Goal: Transaction & Acquisition: Purchase product/service

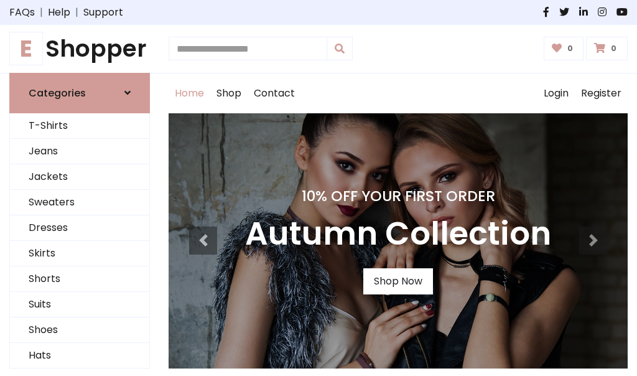
click at [319, 188] on h4 "10% Off Your First Order" at bounding box center [398, 195] width 306 height 17
click at [398, 281] on link "Shop Now" at bounding box center [398, 281] width 70 height 26
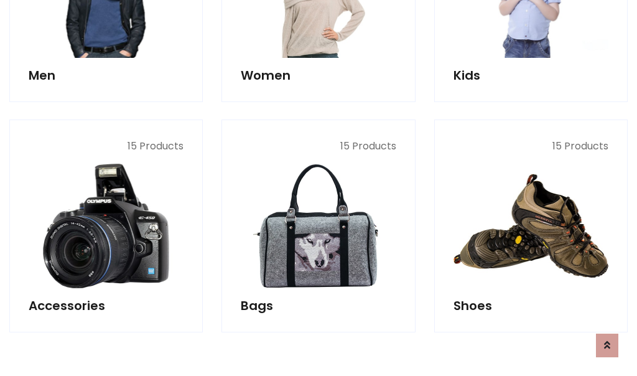
scroll to position [1241, 0]
